Goal: Find specific page/section: Find specific page/section

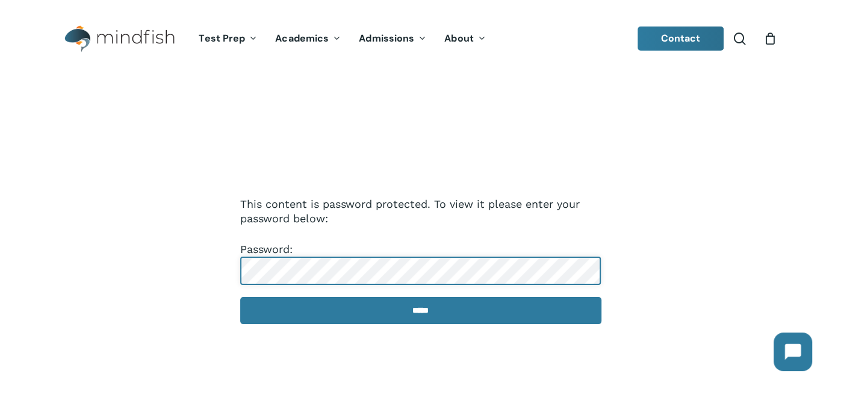
click at [240, 297] on input "*****" at bounding box center [420, 310] width 361 height 27
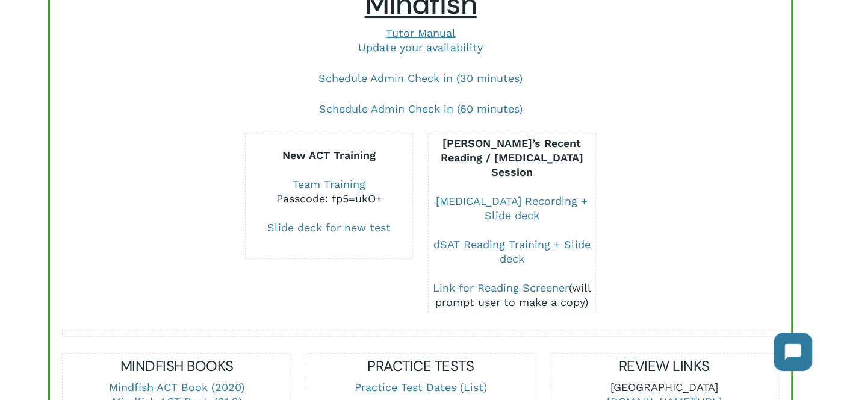
scroll to position [165, 0]
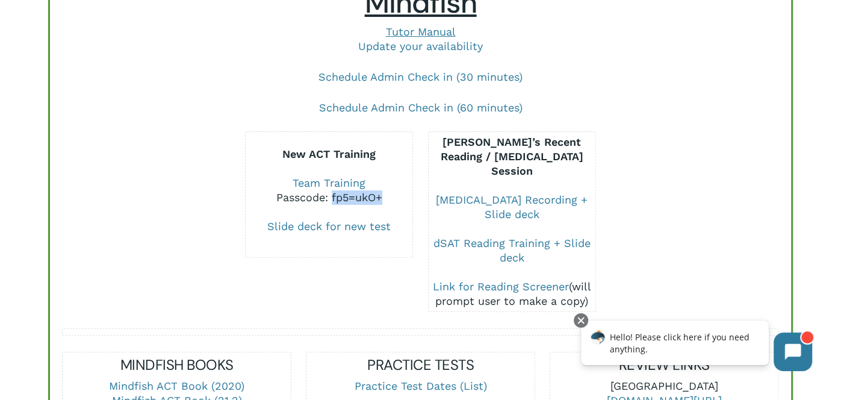
drag, startPoint x: 332, startPoint y: 199, endPoint x: 393, endPoint y: 202, distance: 60.9
click at [393, 202] on div "Passcode: fp5=ukO+" at bounding box center [329, 197] width 167 height 14
copy div "fp5=ukO+"
click at [351, 181] on link "Team Training" at bounding box center [329, 182] width 73 height 13
